Goal: Task Accomplishment & Management: Manage account settings

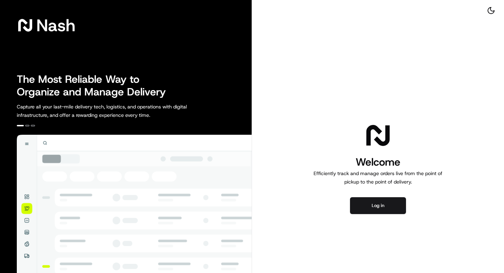
click at [377, 202] on button "Log in" at bounding box center [378, 205] width 56 height 17
